Goal: Task Accomplishment & Management: Complete application form

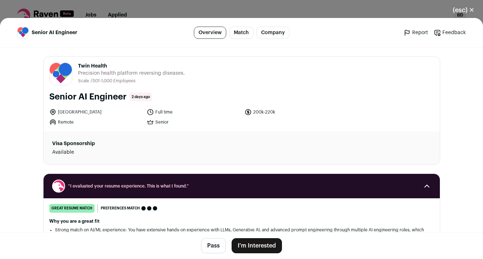
click at [269, 244] on button "I'm Interested" at bounding box center [257, 246] width 50 height 15
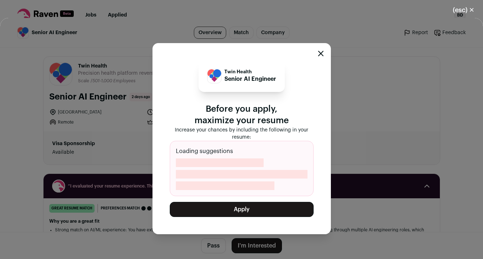
click at [257, 210] on button "Apply" at bounding box center [242, 209] width 144 height 15
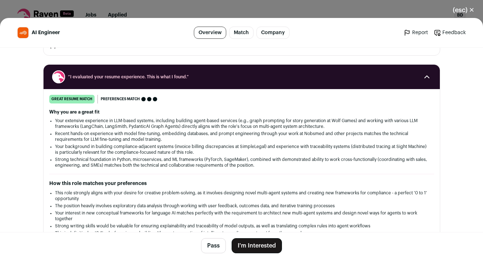
scroll to position [78, 0]
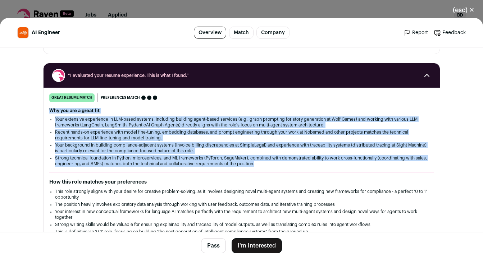
drag, startPoint x: 285, startPoint y: 164, endPoint x: 50, endPoint y: 110, distance: 241.1
click at [50, 109] on div "Why you are a great fit Your extensive experience in LLM-based systems, includi…" at bounding box center [241, 137] width 385 height 59
copy div "Why you are a great fit Your extensive experience in LLM-based systems, includi…"
click at [263, 248] on button "I'm Interested" at bounding box center [257, 246] width 50 height 15
